Goal: Task Accomplishment & Management: Manage account settings

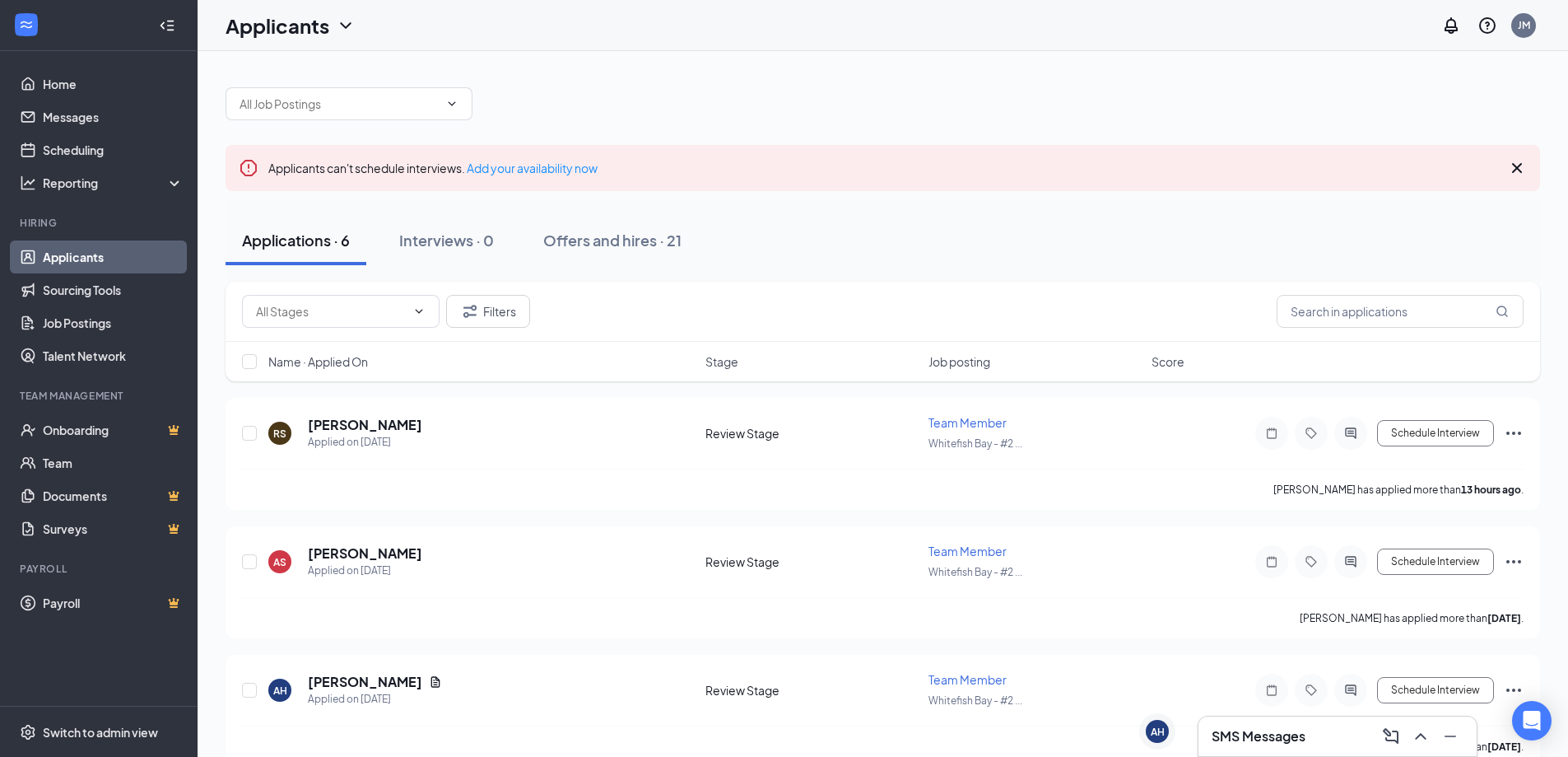
click at [1289, 728] on h3 "SMS Messages" at bounding box center [1259, 736] width 94 height 18
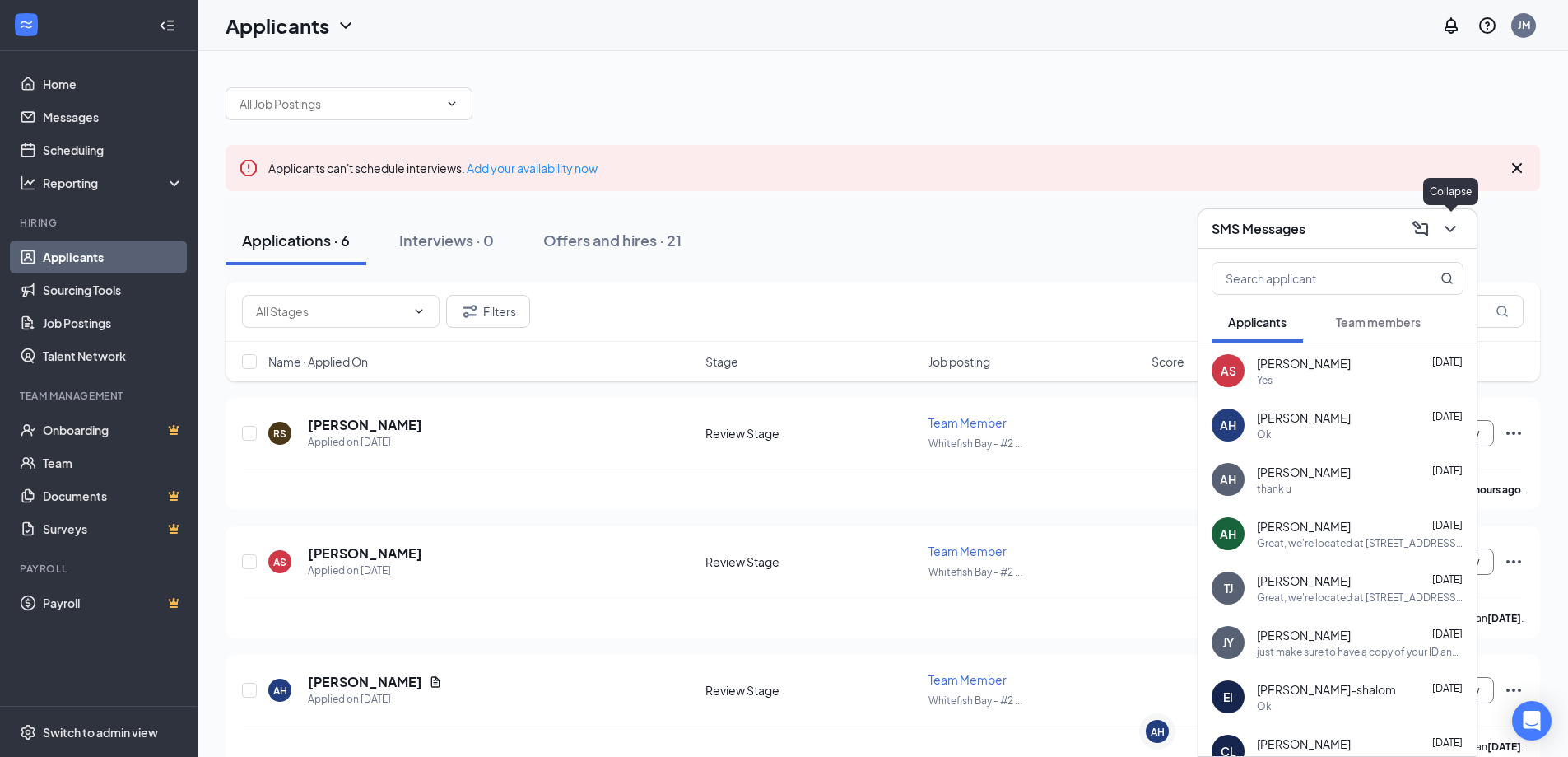
click at [1453, 226] on icon "ChevronDown" at bounding box center [1450, 229] width 20 height 20
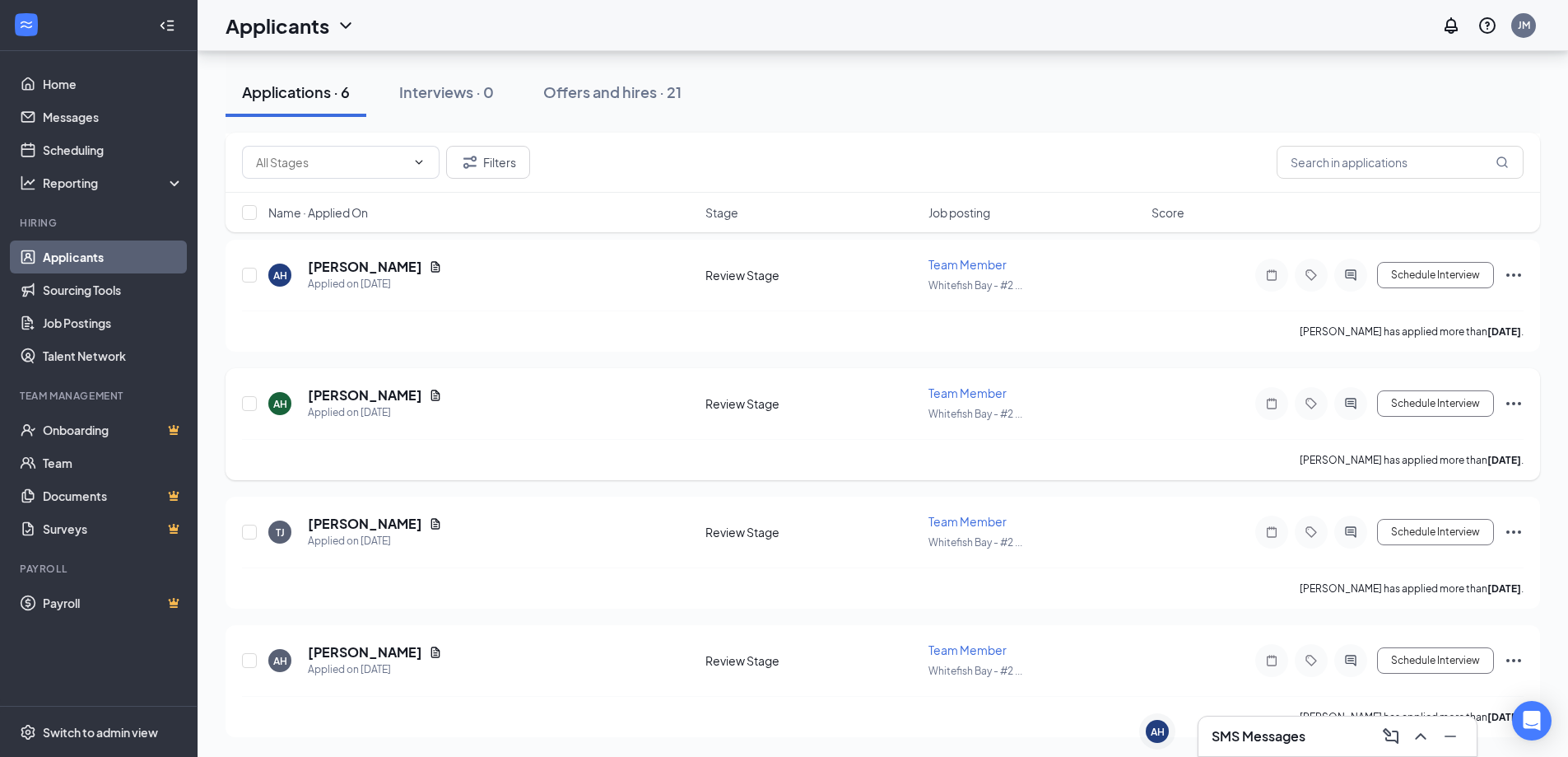
scroll to position [4, 0]
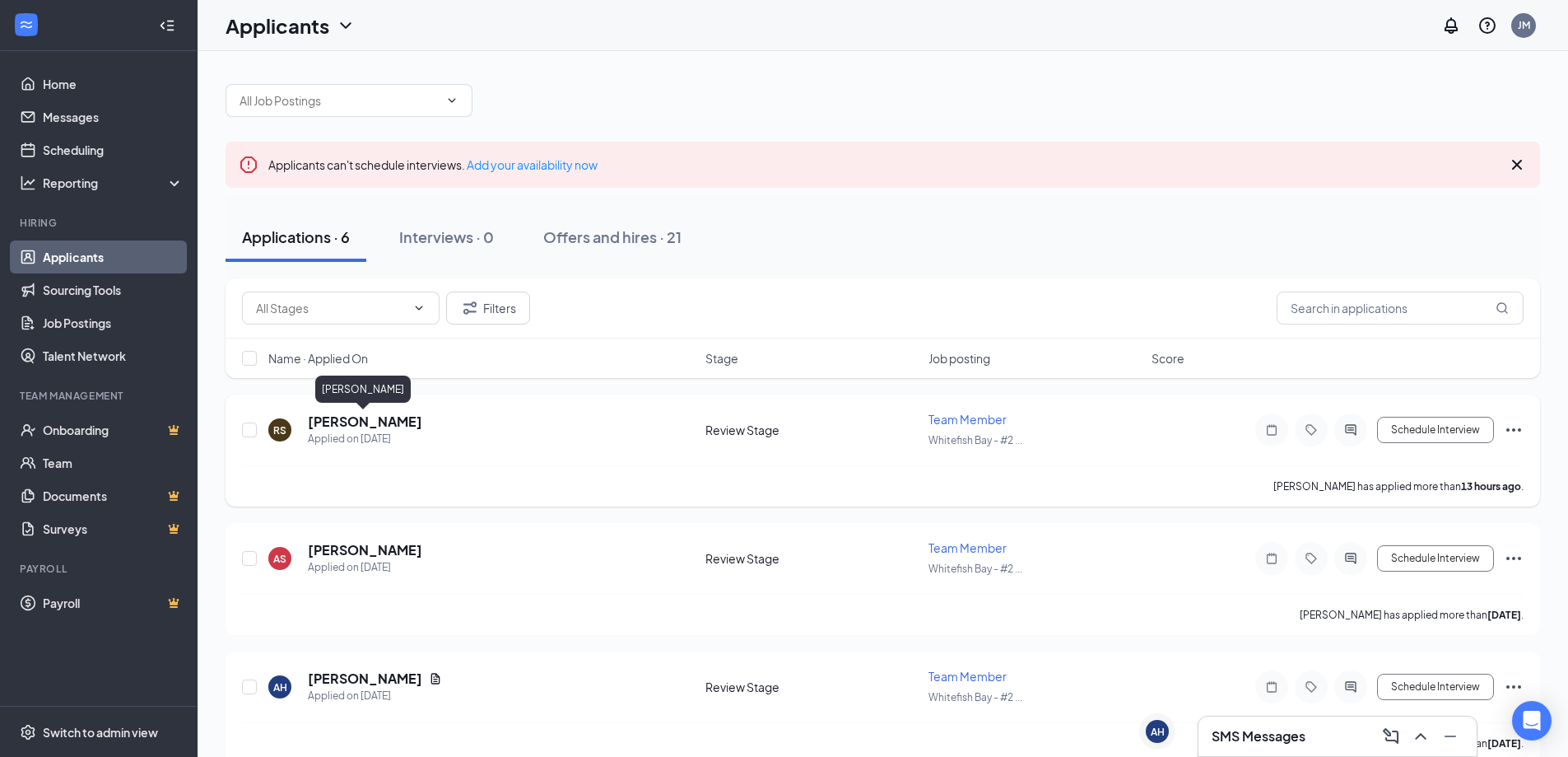
click at [336, 418] on h5 "[PERSON_NAME]" at bounding box center [364, 421] width 115 height 18
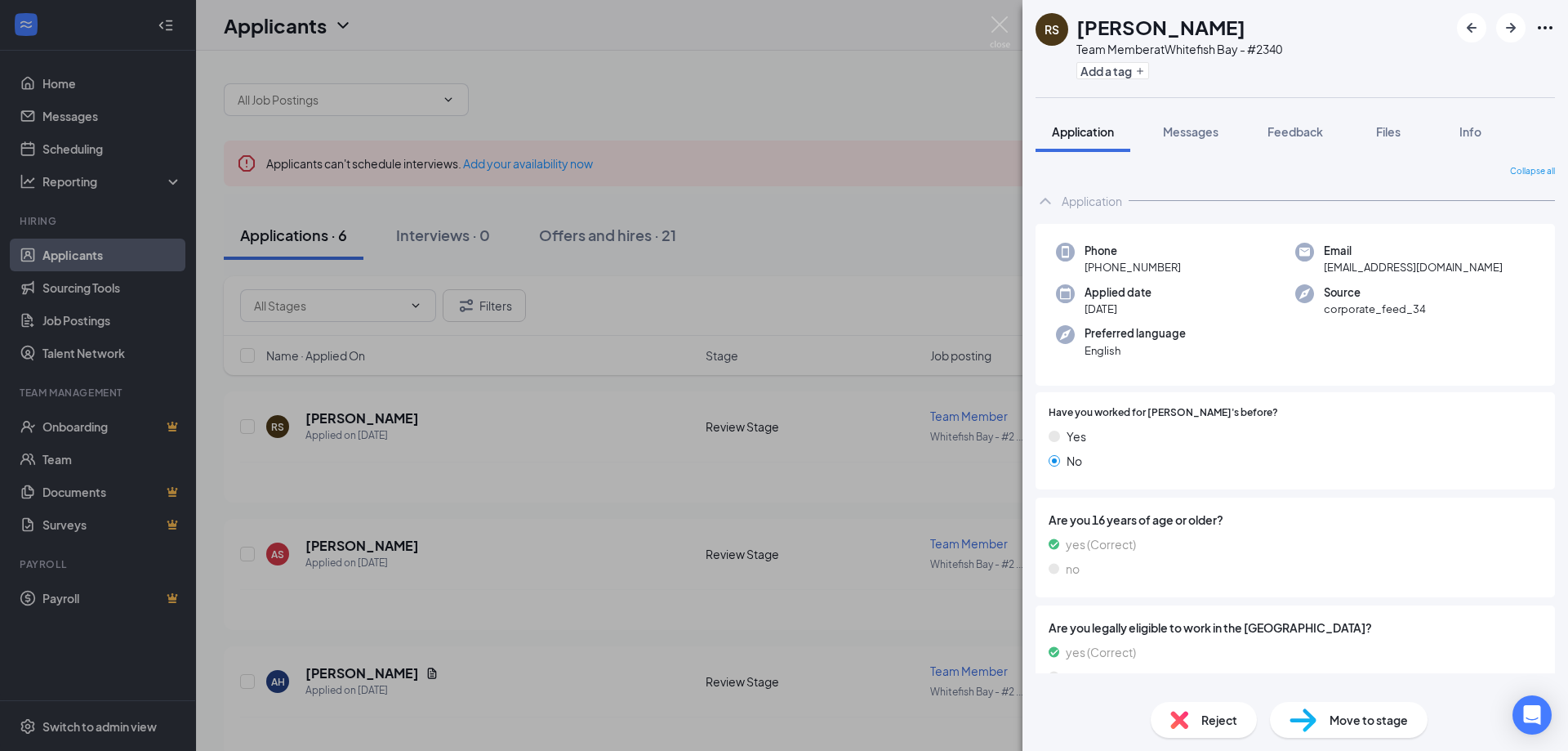
click at [1189, 725] on div "Reject" at bounding box center [1204, 720] width 106 height 36
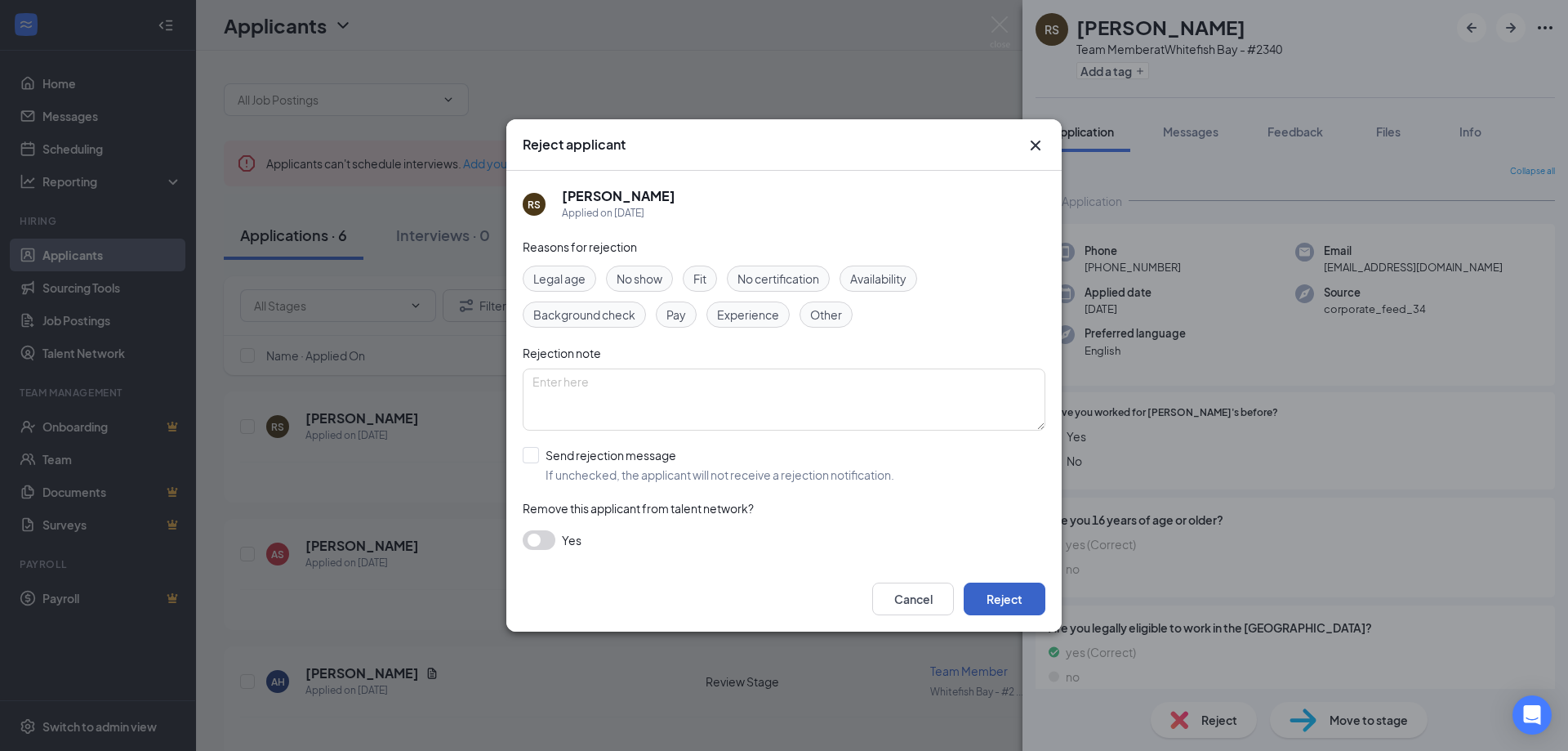
click at [1022, 592] on button "Reject" at bounding box center [1004, 598] width 82 height 32
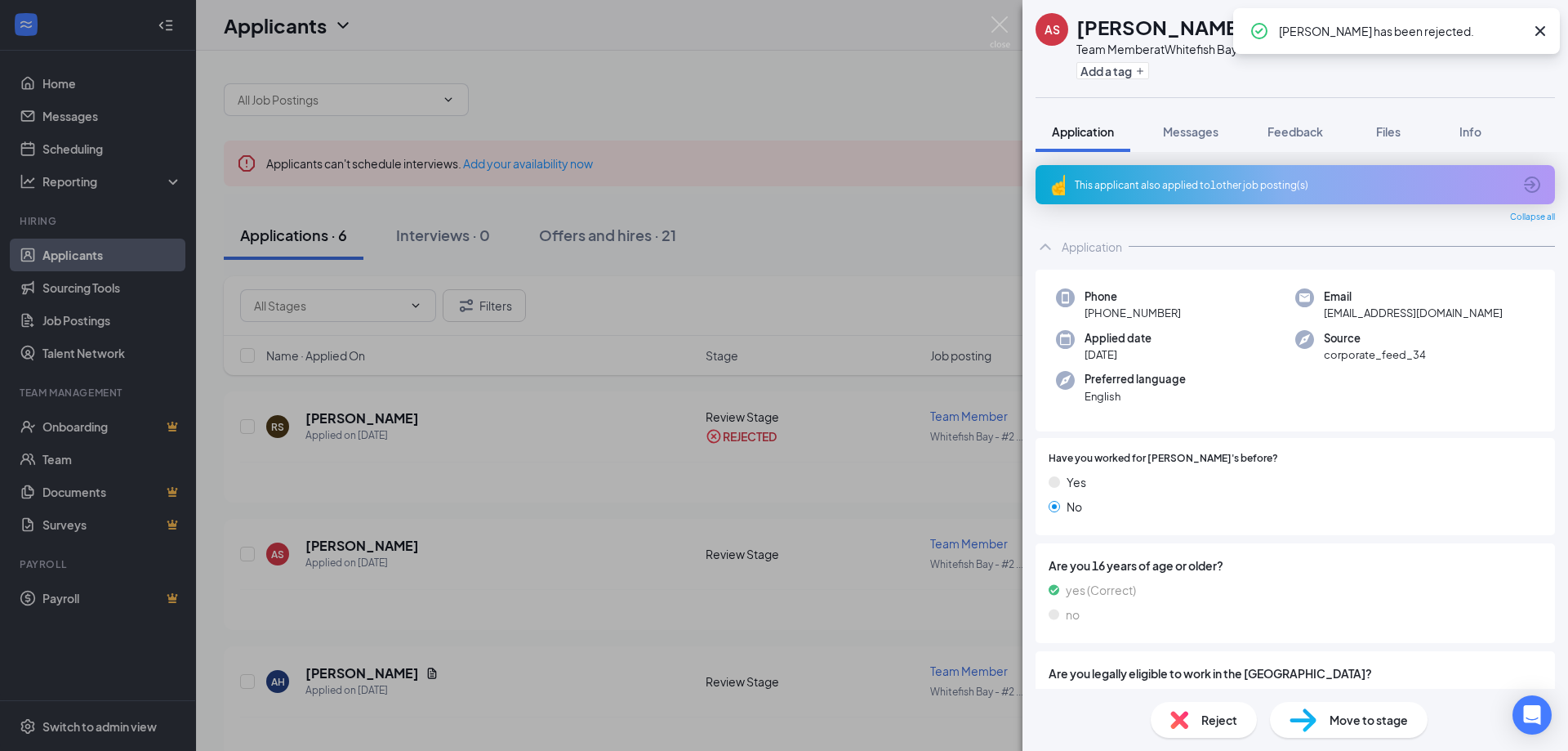
click at [836, 224] on div "AS [PERSON_NAME] Team Member at [GEOGRAPHIC_DATA] - #2340 Add a tag Application…" at bounding box center [784, 375] width 1568 height 751
